Goal: Information Seeking & Learning: Check status

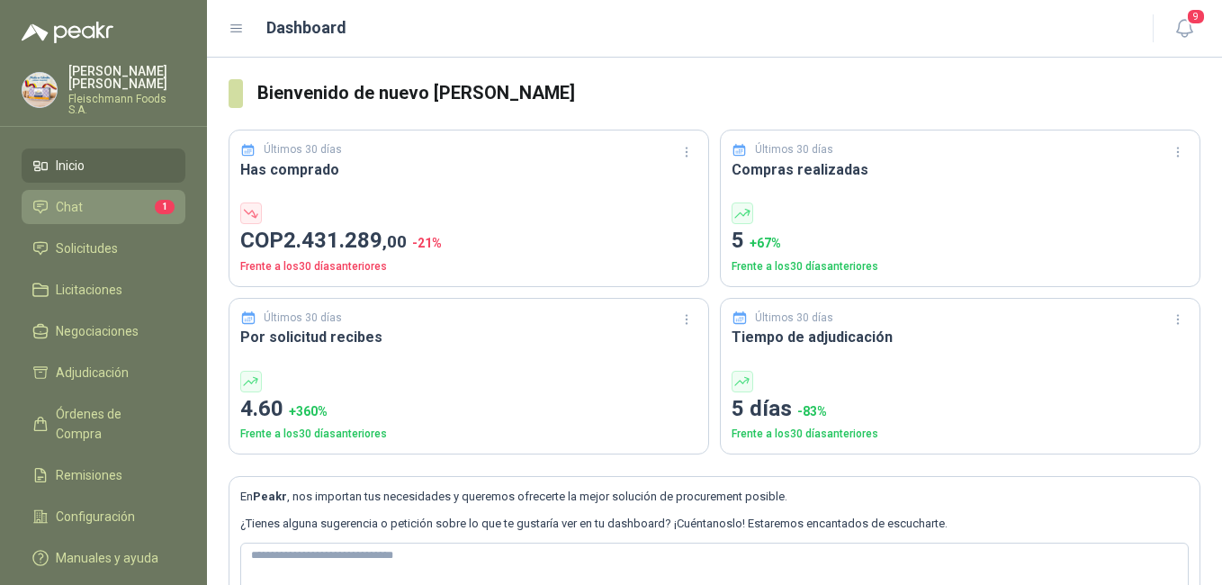
click at [104, 190] on link "Chat 1" at bounding box center [104, 207] width 164 height 34
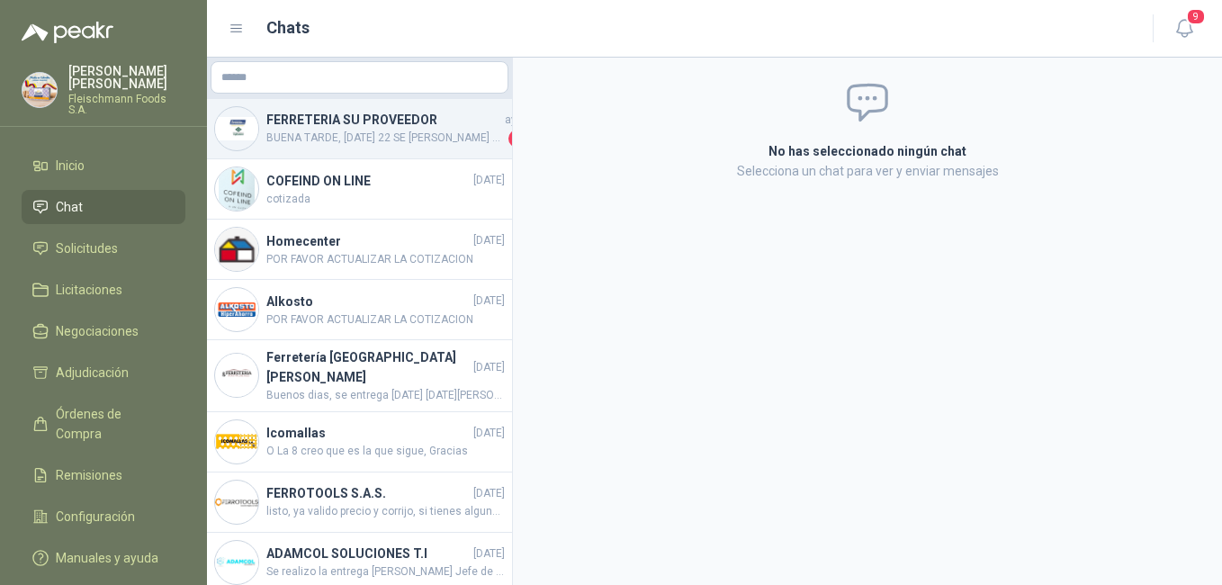
click at [411, 138] on span "BUENA TARDE, [DATE] 22 SE [PERSON_NAME] ENTREGA DEL MATEARIAL SOLCITADO, AGRADE…" at bounding box center [385, 139] width 238 height 18
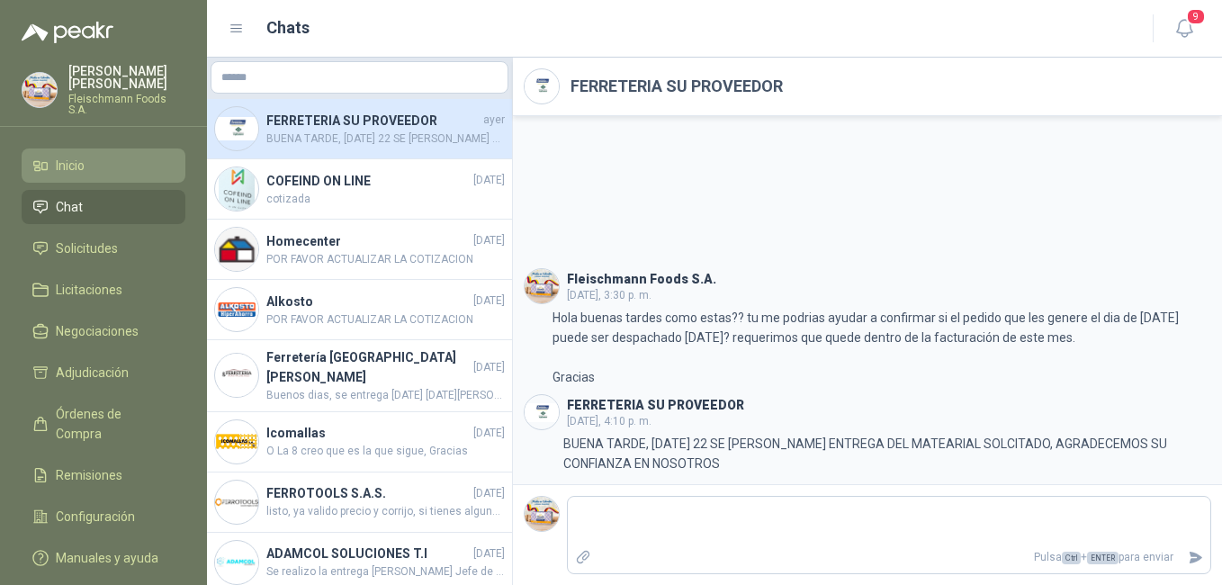
click at [88, 158] on li "Inicio" at bounding box center [103, 166] width 142 height 20
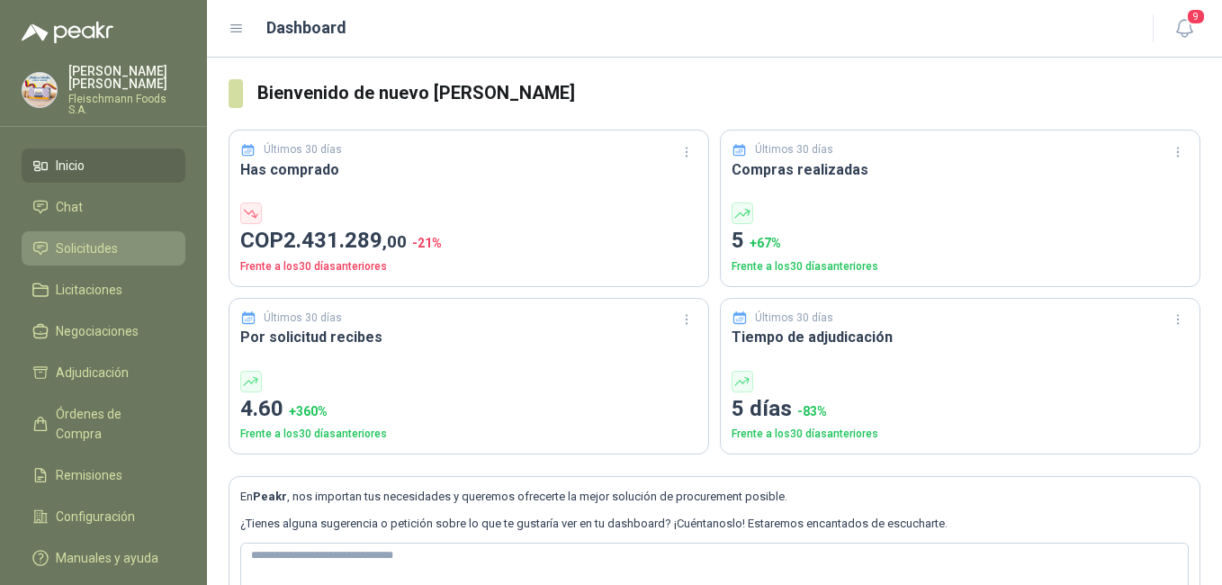
click at [85, 231] on link "Solicitudes" at bounding box center [104, 248] width 164 height 34
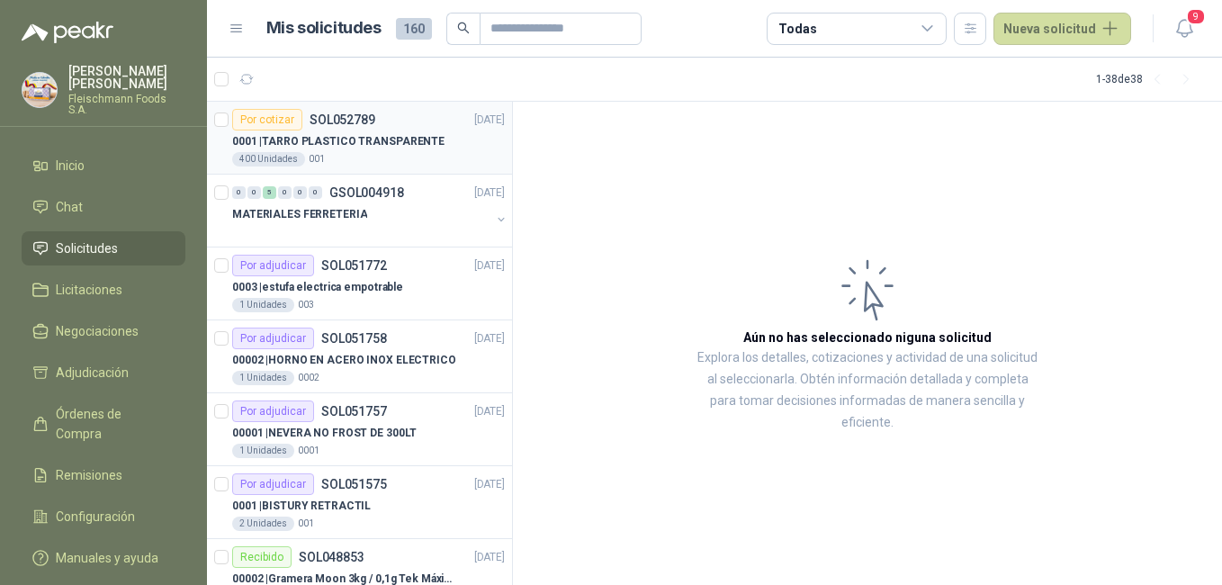
click at [378, 139] on p "0001 | TARRO PLASTICO TRANSPARENTE" at bounding box center [338, 141] width 212 height 17
